Goal: Task Accomplishment & Management: Manage account settings

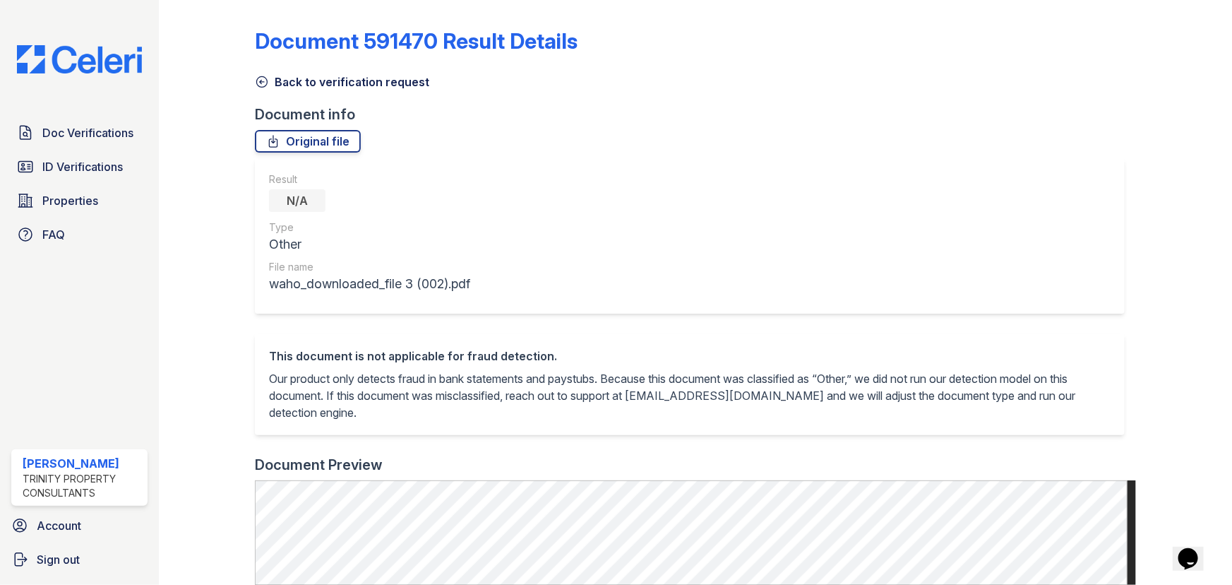
scroll to position [449, 0]
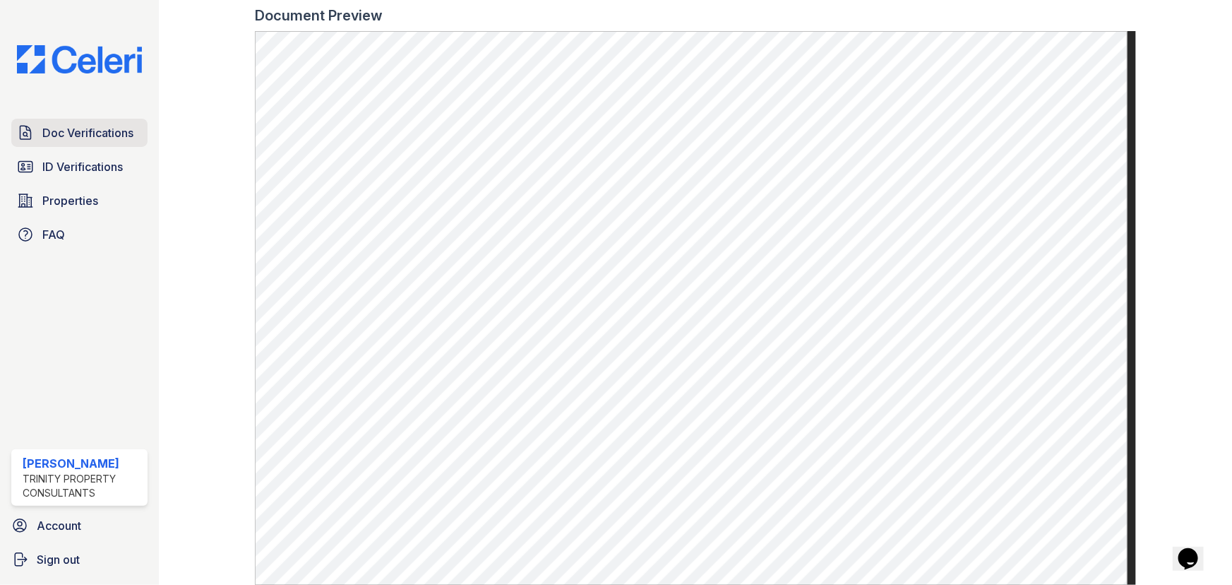
click at [69, 119] on link "Doc Verifications" at bounding box center [79, 133] width 136 height 28
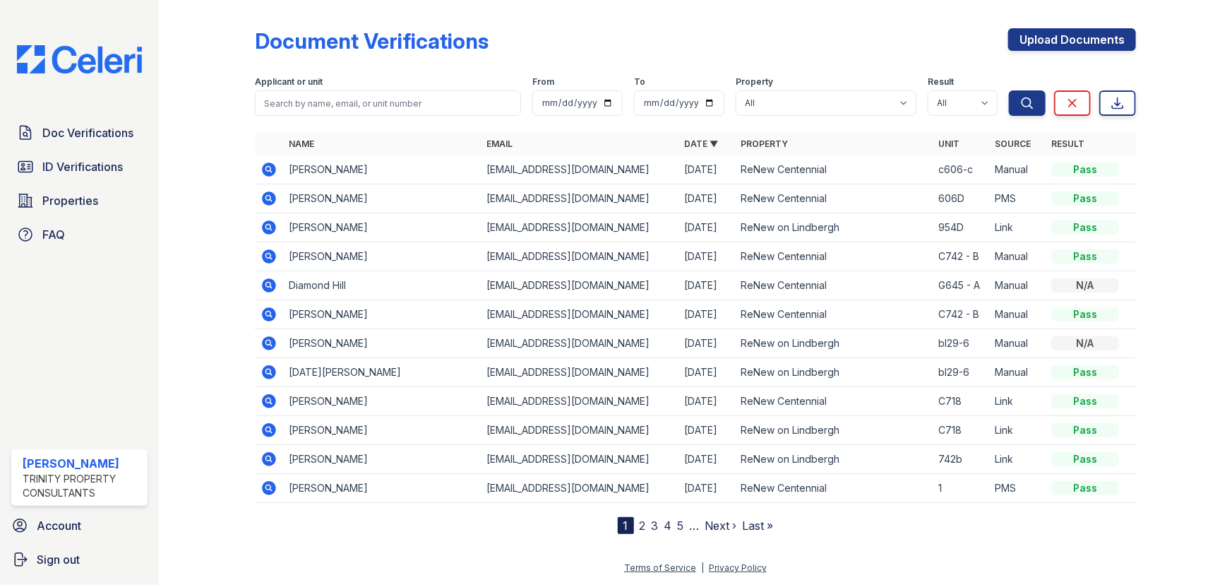
click at [268, 282] on icon at bounding box center [268, 284] width 4 height 4
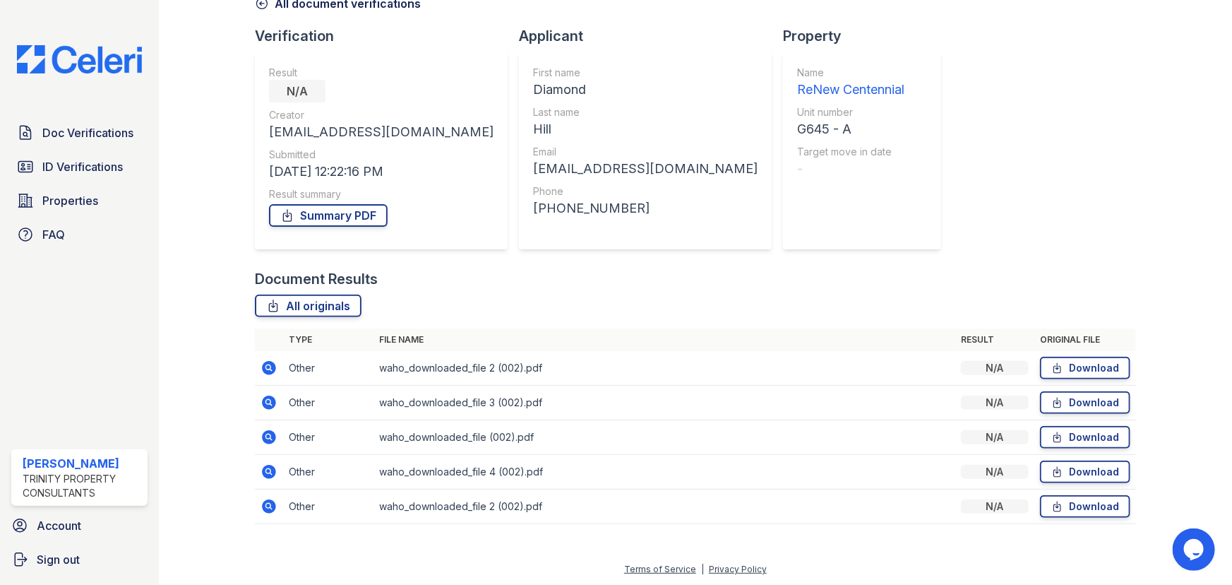
click at [265, 369] on icon at bounding box center [269, 368] width 14 height 14
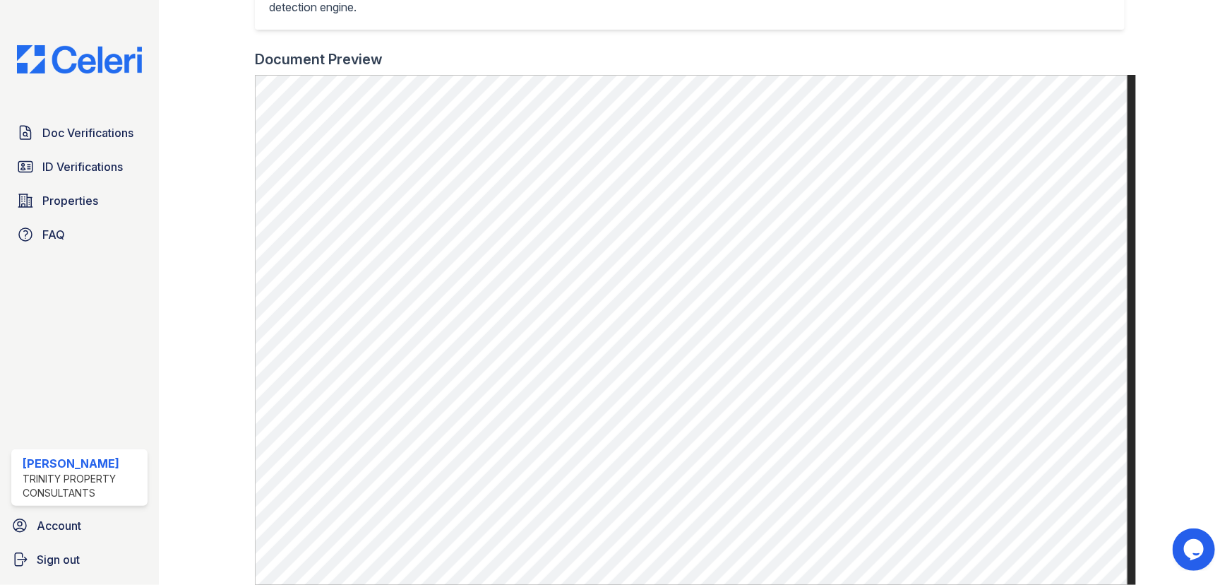
scroll to position [400, 0]
click at [110, 135] on span "Doc Verifications" at bounding box center [87, 132] width 91 height 17
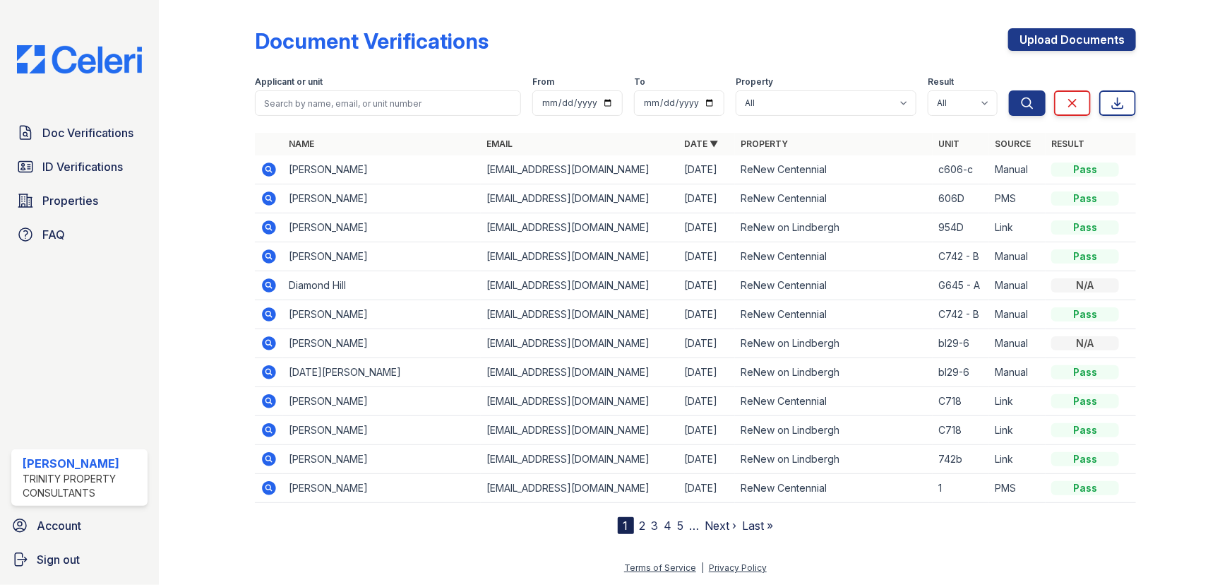
click at [272, 290] on icon at bounding box center [268, 285] width 17 height 17
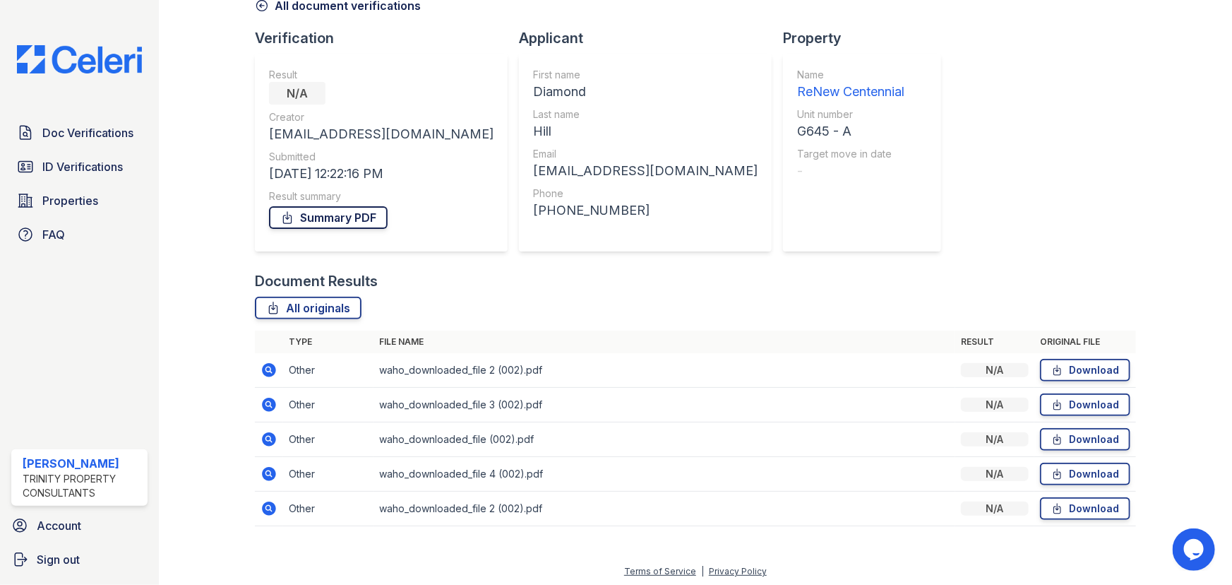
scroll to position [78, 0]
click at [271, 366] on icon at bounding box center [269, 368] width 14 height 14
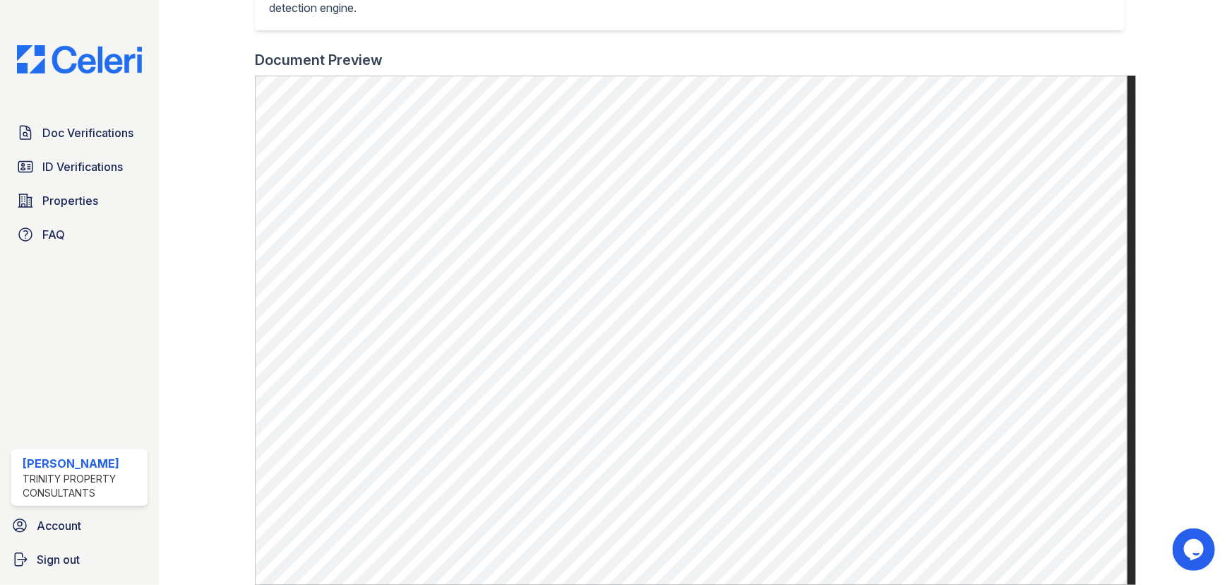
scroll to position [385, 0]
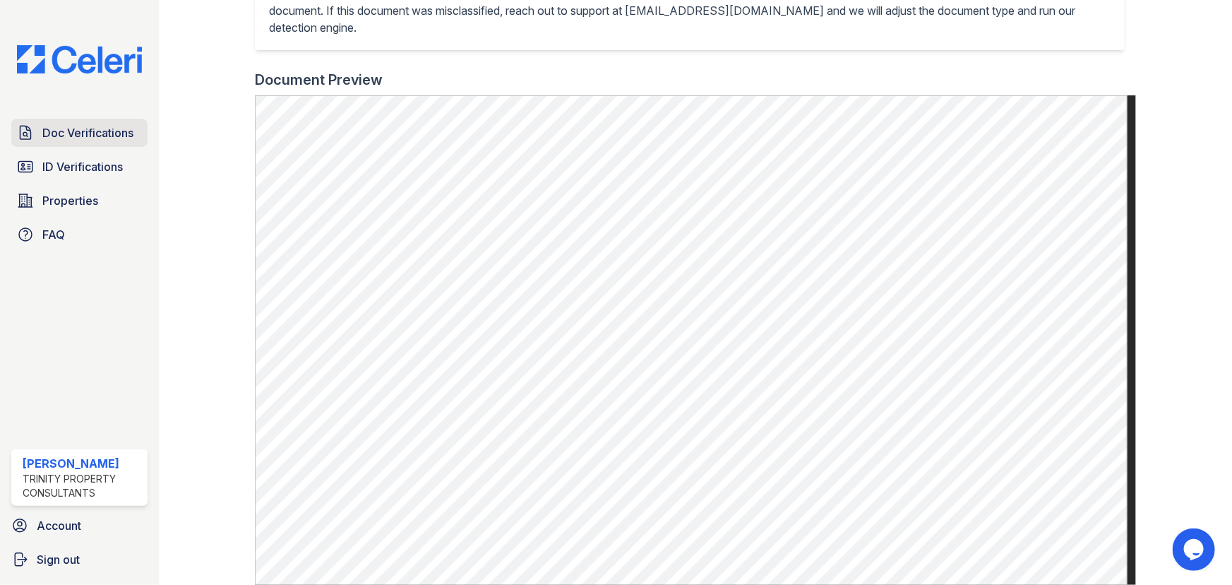
click at [88, 137] on span "Doc Verifications" at bounding box center [87, 132] width 91 height 17
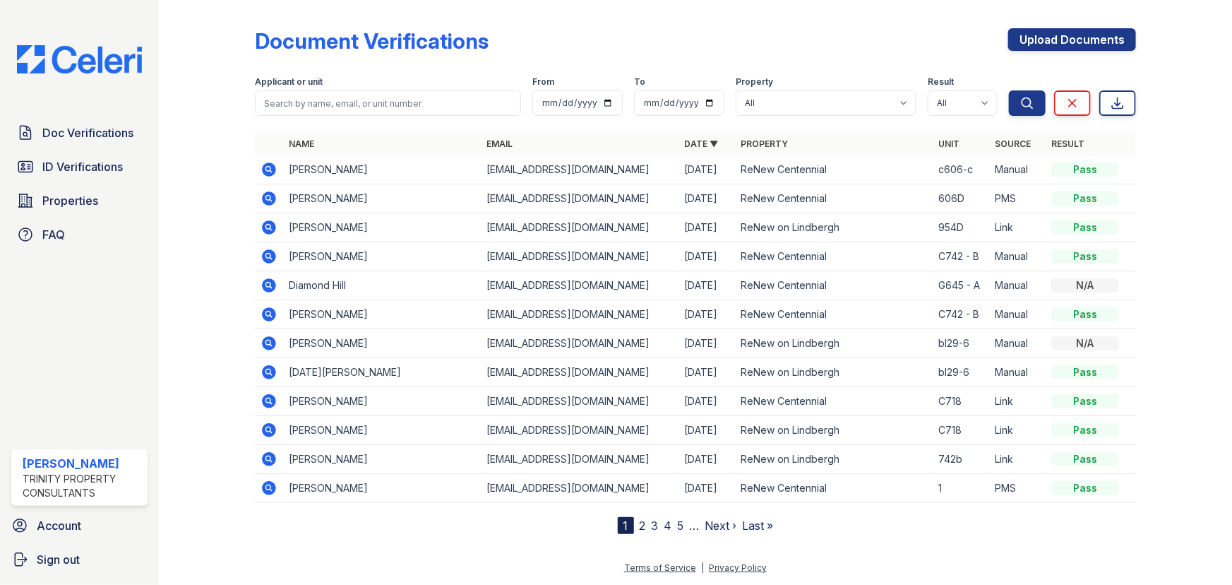
click at [268, 283] on icon at bounding box center [268, 284] width 4 height 4
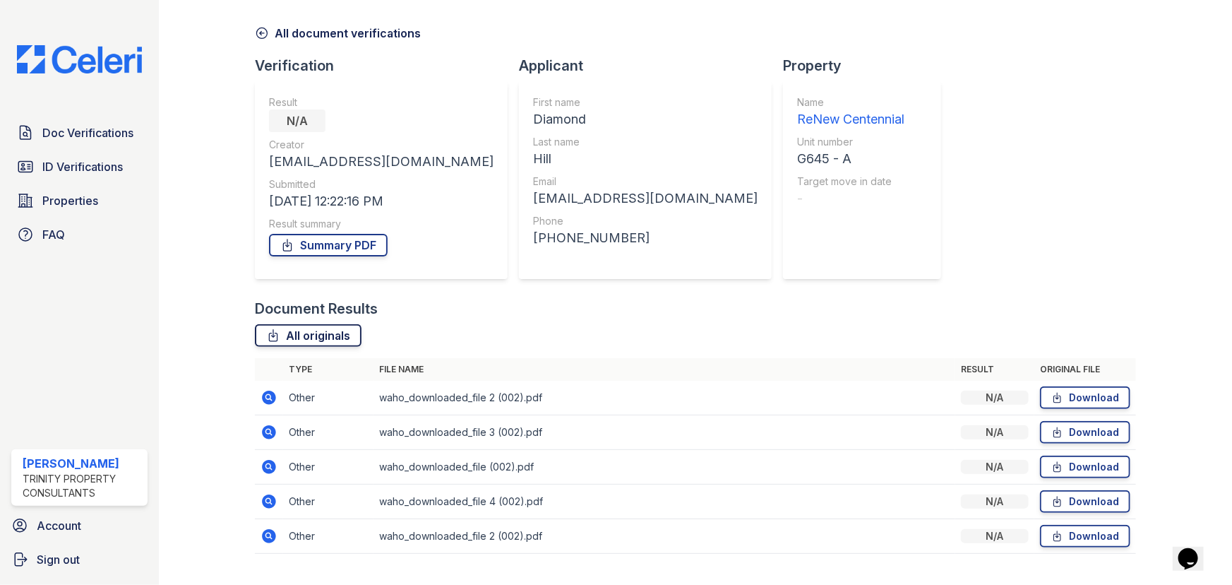
scroll to position [78, 0]
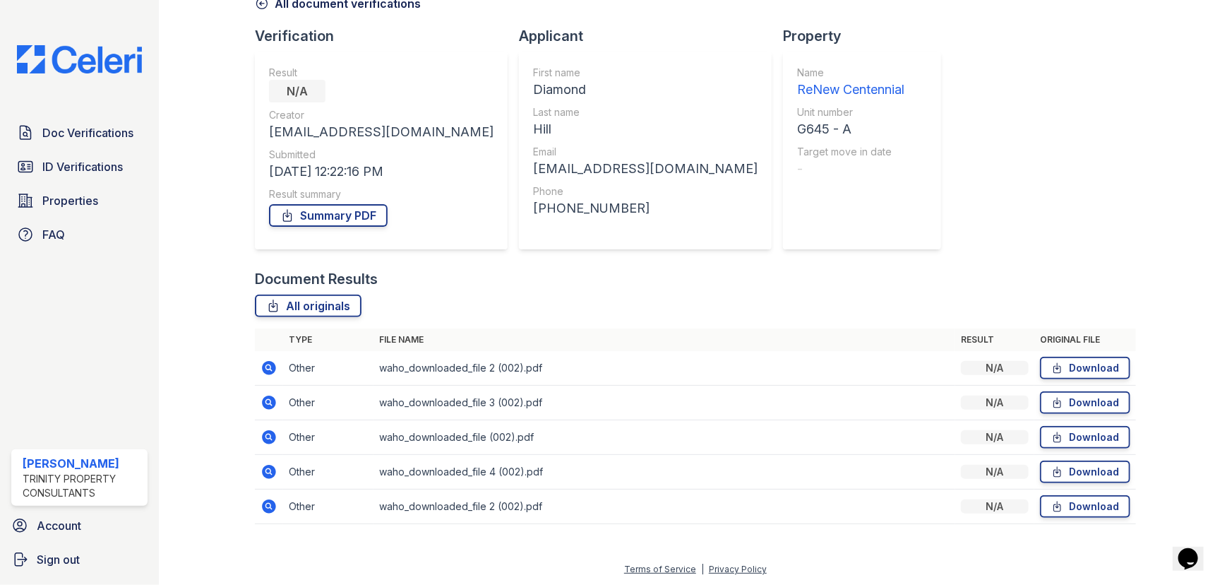
click at [266, 436] on icon at bounding box center [268, 436] width 4 height 4
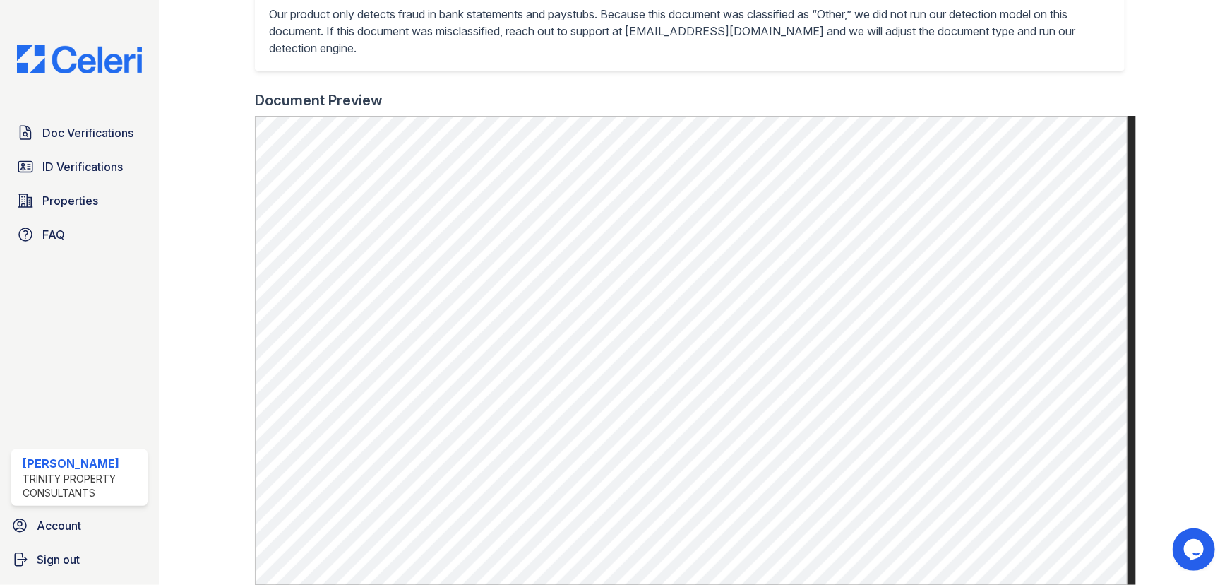
scroll to position [449, 0]
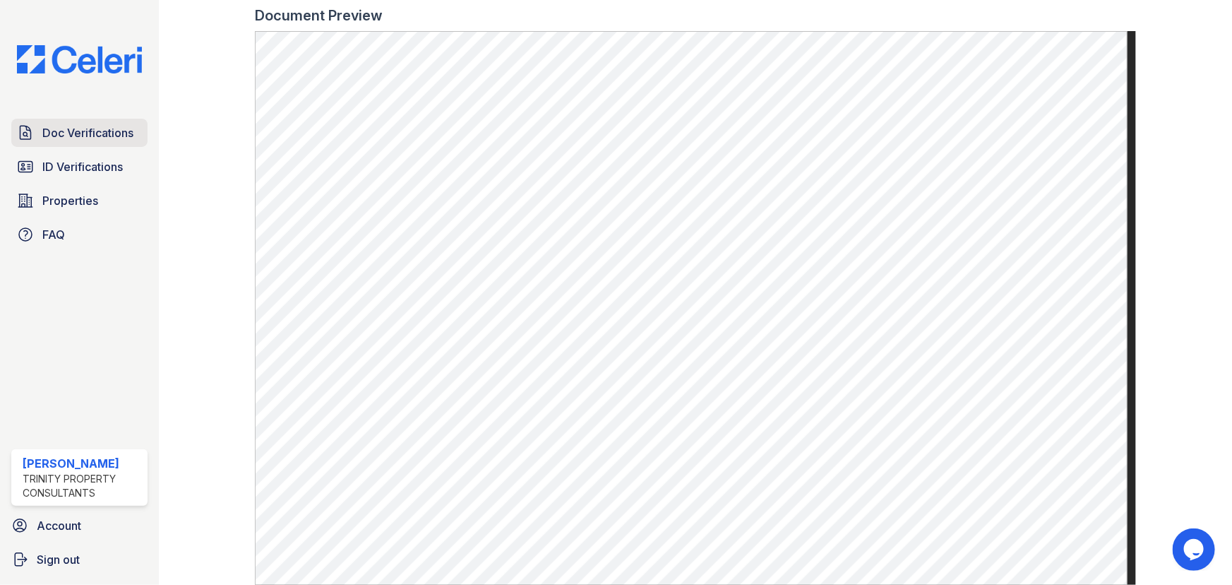
click at [53, 137] on span "Doc Verifications" at bounding box center [87, 132] width 91 height 17
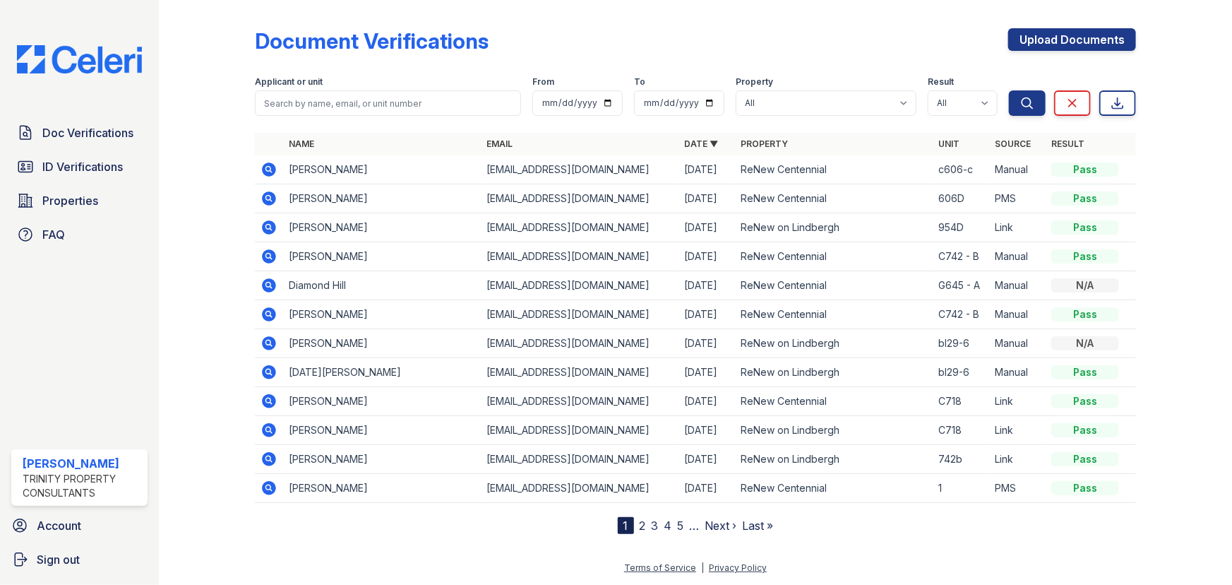
click at [274, 281] on icon at bounding box center [269, 285] width 14 height 14
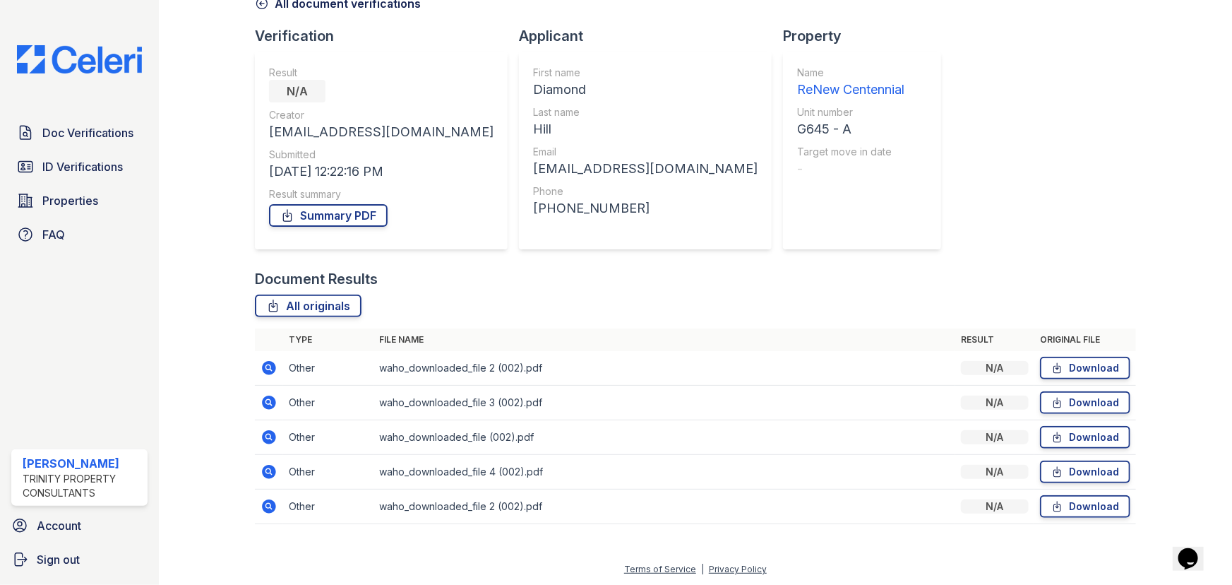
click at [272, 513] on icon at bounding box center [268, 506] width 17 height 17
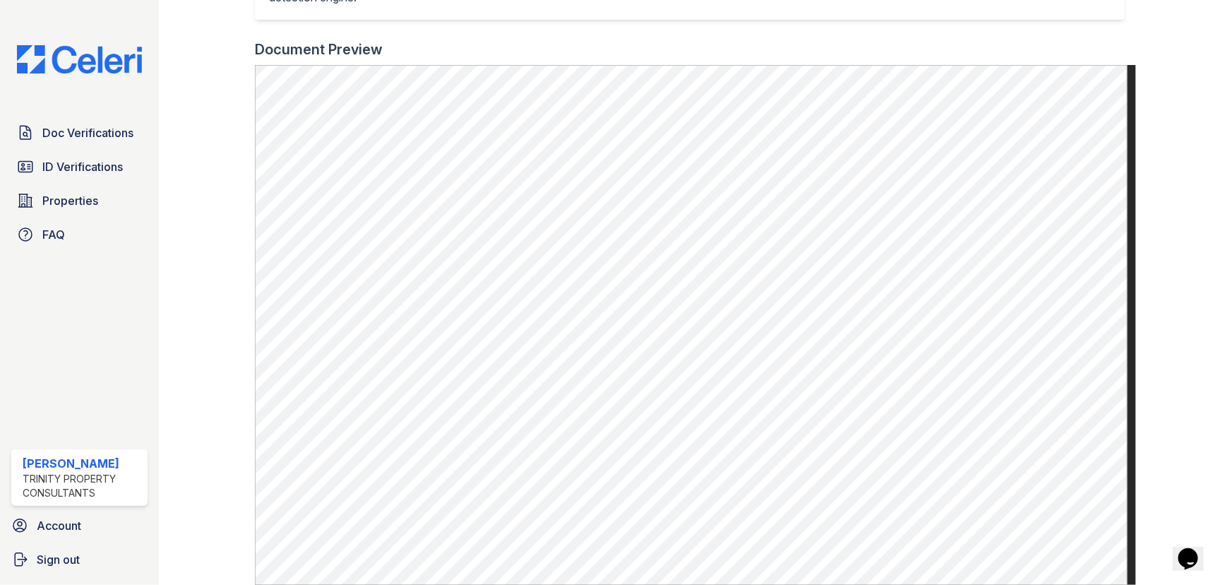
scroll to position [385, 0]
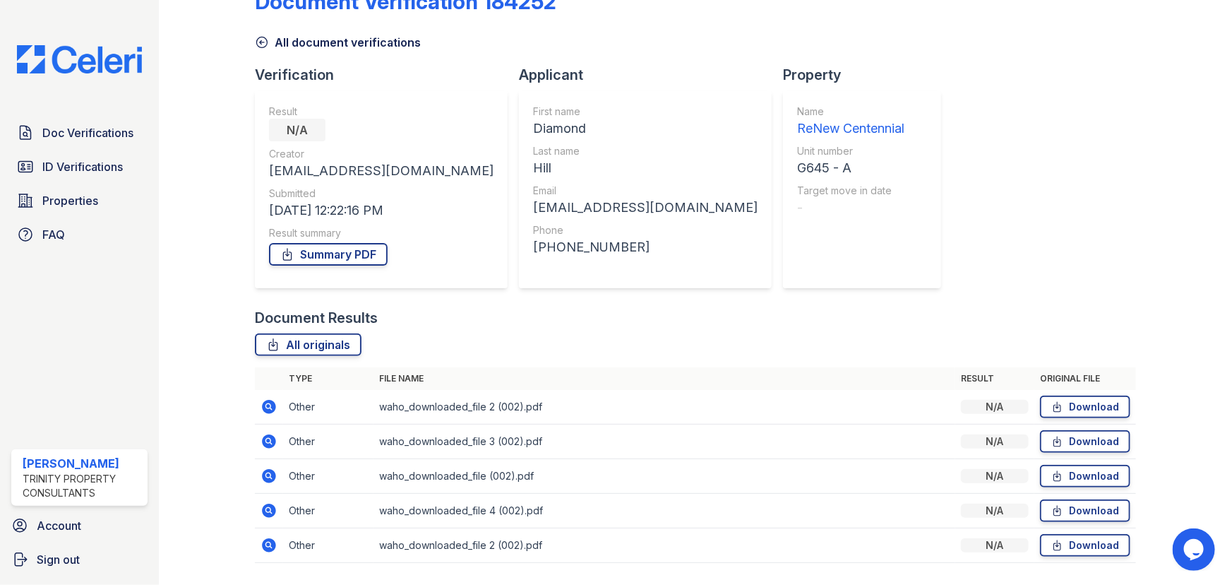
scroll to position [78, 0]
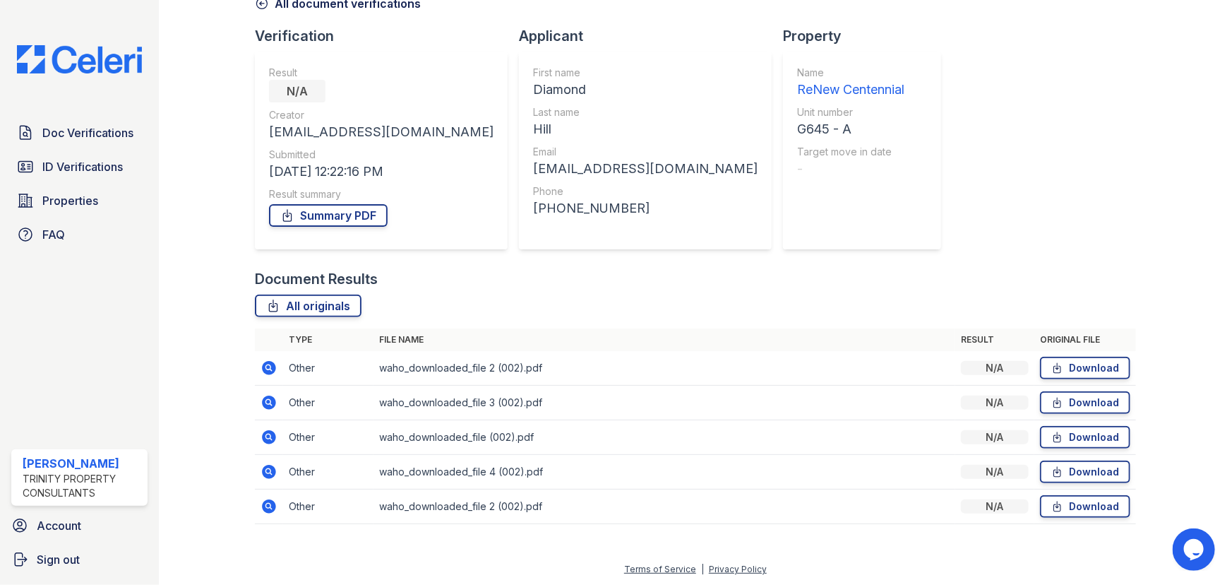
click at [275, 467] on icon at bounding box center [268, 471] width 17 height 17
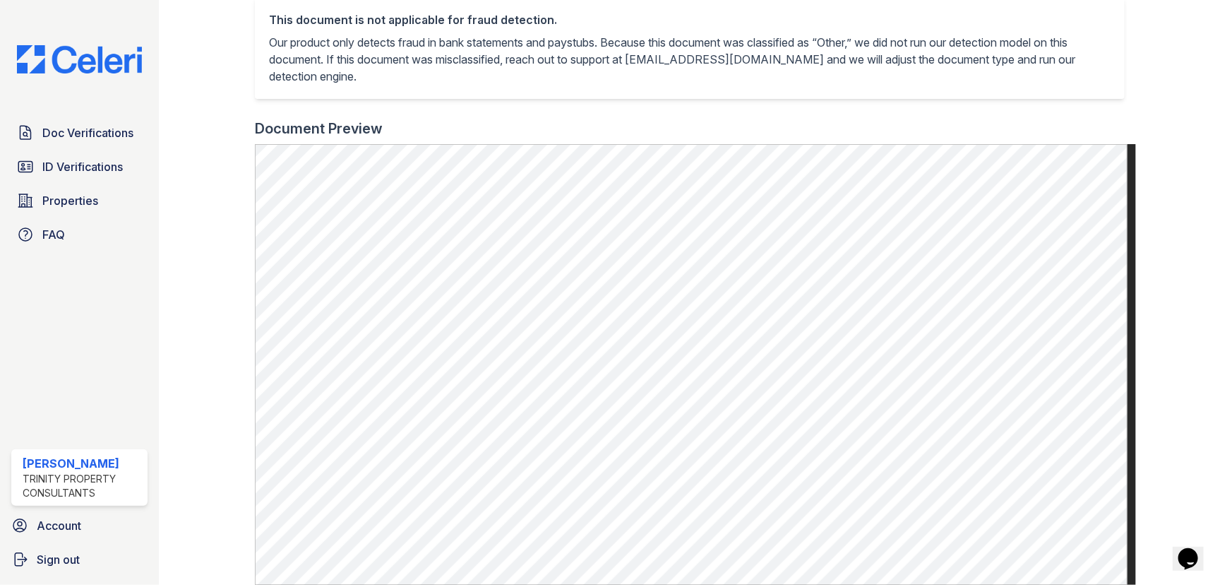
scroll to position [335, 0]
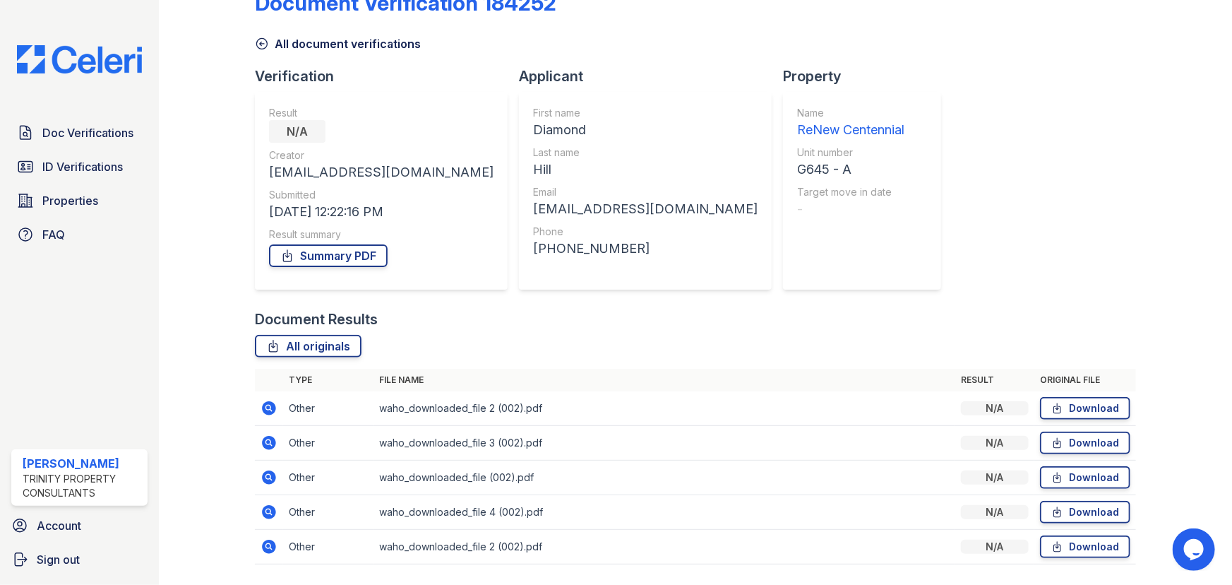
scroll to position [78, 0]
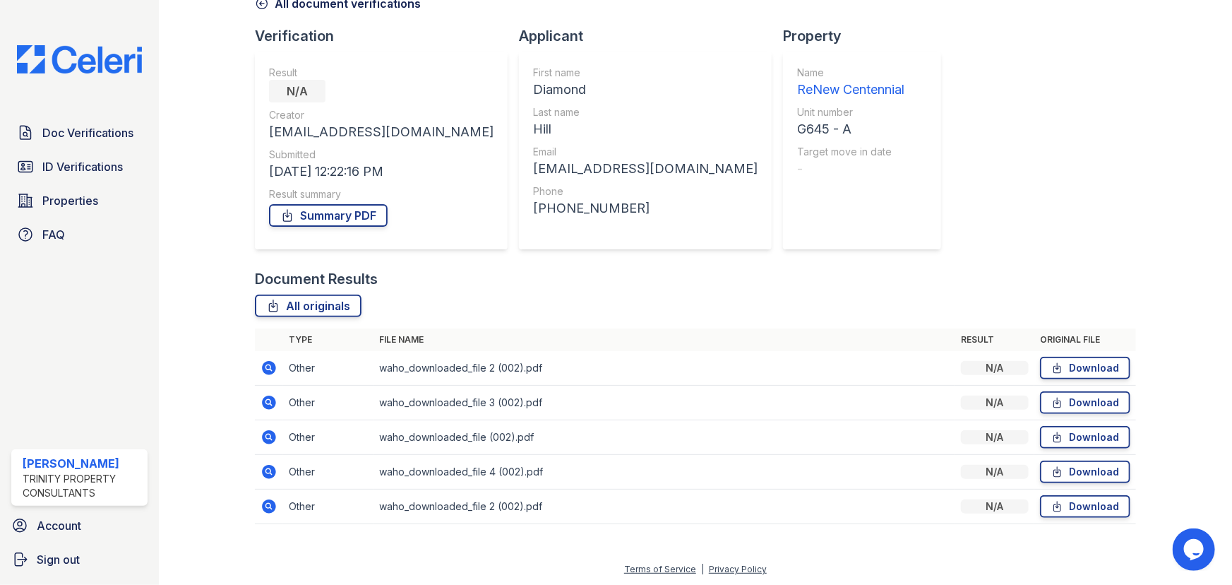
click at [269, 435] on icon at bounding box center [268, 437] width 17 height 17
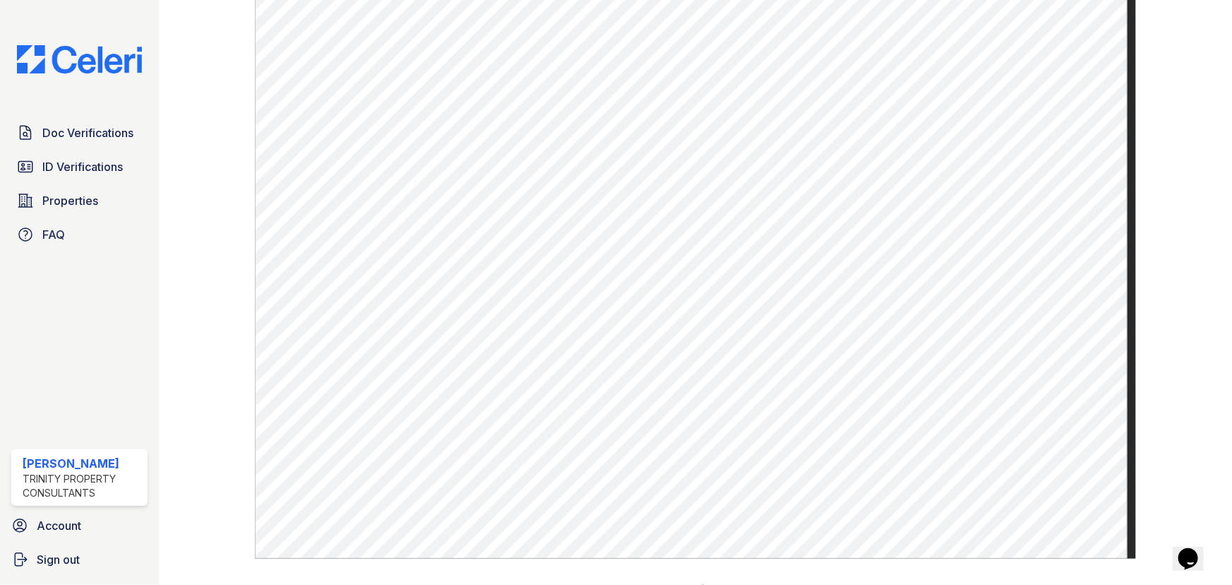
scroll to position [528, 0]
